Goal: Task Accomplishment & Management: Manage account settings

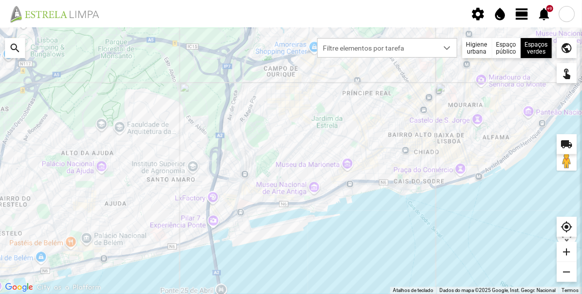
click at [522, 12] on span "view_day" at bounding box center [522, 14] width 15 height 15
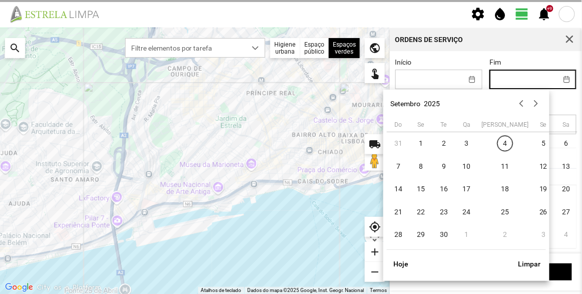
click at [526, 70] on input "Fim" at bounding box center [523, 79] width 67 height 19
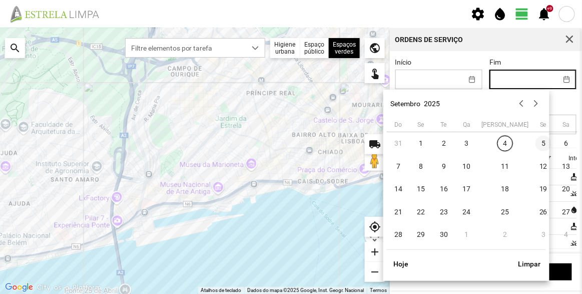
click at [535, 143] on span "5" at bounding box center [543, 144] width 16 height 16
type input "[DATE]"
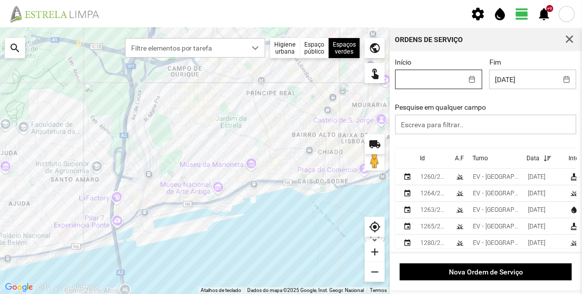
click at [448, 76] on input "Início" at bounding box center [429, 79] width 67 height 19
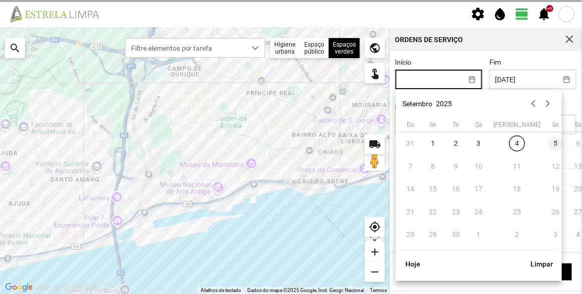
click at [548, 142] on span "5" at bounding box center [556, 144] width 16 height 16
type input "[DATE]"
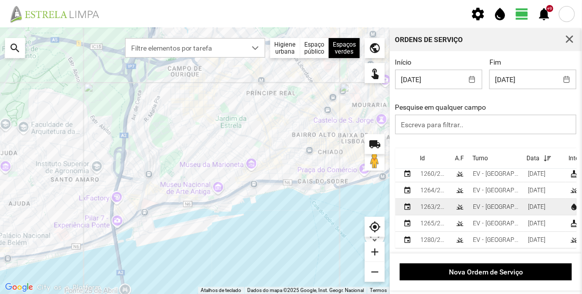
scroll to position [1, 0]
click at [498, 203] on div "EV - [GEOGRAPHIC_DATA] A" at bounding box center [496, 206] width 47 height 7
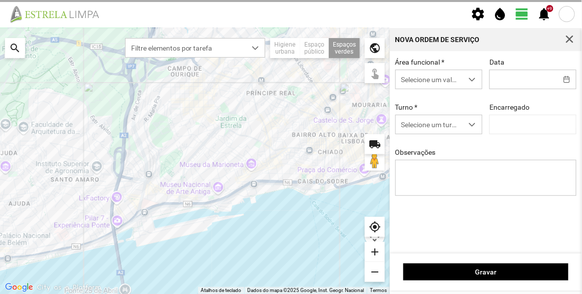
type input "[DATE]"
type textarea "Sede e Viveiro, [GEOGRAPHIC_DATA] Antiga e Condomínio do Quelhas e Av. [PERSON_…"
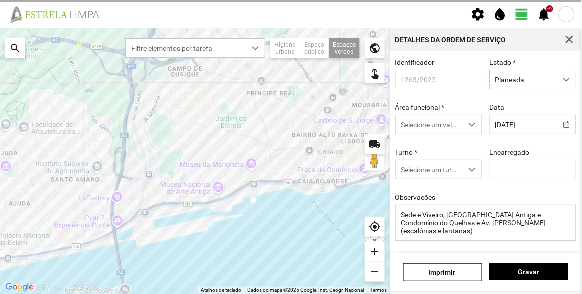
type input "[PERSON_NAME]"
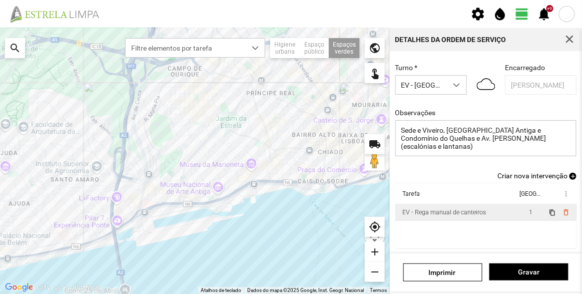
click at [467, 211] on div "EV - Rega manual de canteiros" at bounding box center [444, 212] width 84 height 7
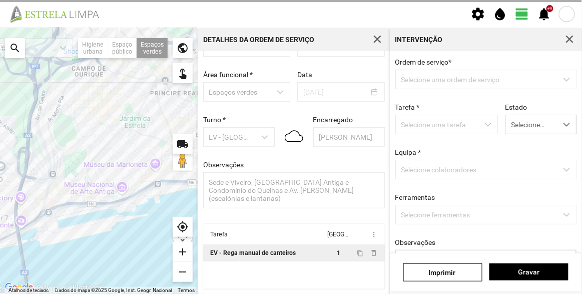
scroll to position [35, 0]
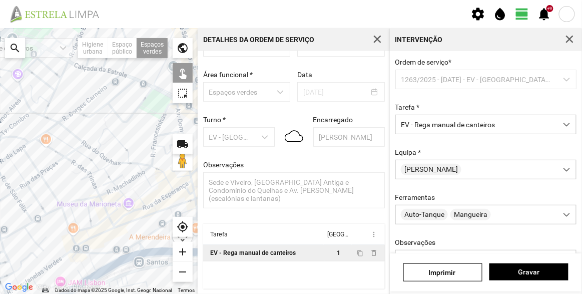
drag, startPoint x: 133, startPoint y: 132, endPoint x: 38, endPoint y: 162, distance: 100.0
click at [40, 163] on div at bounding box center [99, 161] width 198 height 266
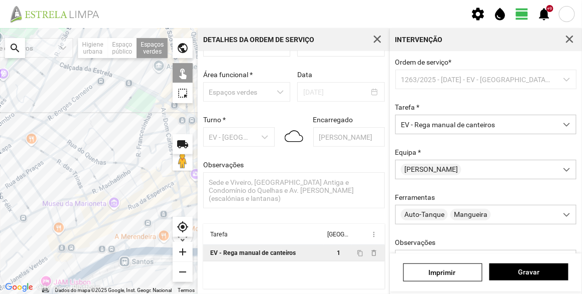
click at [142, 107] on div at bounding box center [99, 161] width 198 height 266
click at [97, 138] on div at bounding box center [99, 161] width 198 height 266
click at [529, 273] on span "Gravar" at bounding box center [529, 272] width 69 height 8
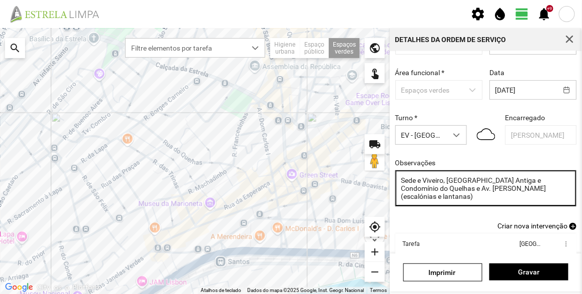
drag, startPoint x: 449, startPoint y: 182, endPoint x: 429, endPoint y: 188, distance: 20.9
click at [429, 188] on textarea "Sede e Viveiro, [GEOGRAPHIC_DATA] Antiga e Condomínio do Quelhas e Av. [PERSON_…" at bounding box center [486, 188] width 182 height 36
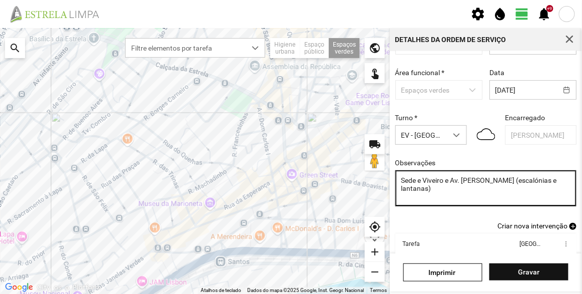
type textarea "Sede e Viveiro e Av. [PERSON_NAME] (escalónias e lantanas)"
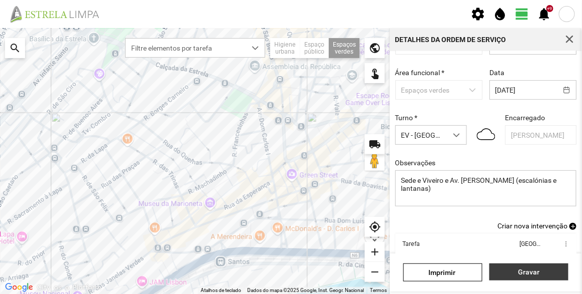
click at [536, 270] on span "Gravar" at bounding box center [529, 272] width 69 height 8
